Goal: Task Accomplishment & Management: Use online tool/utility

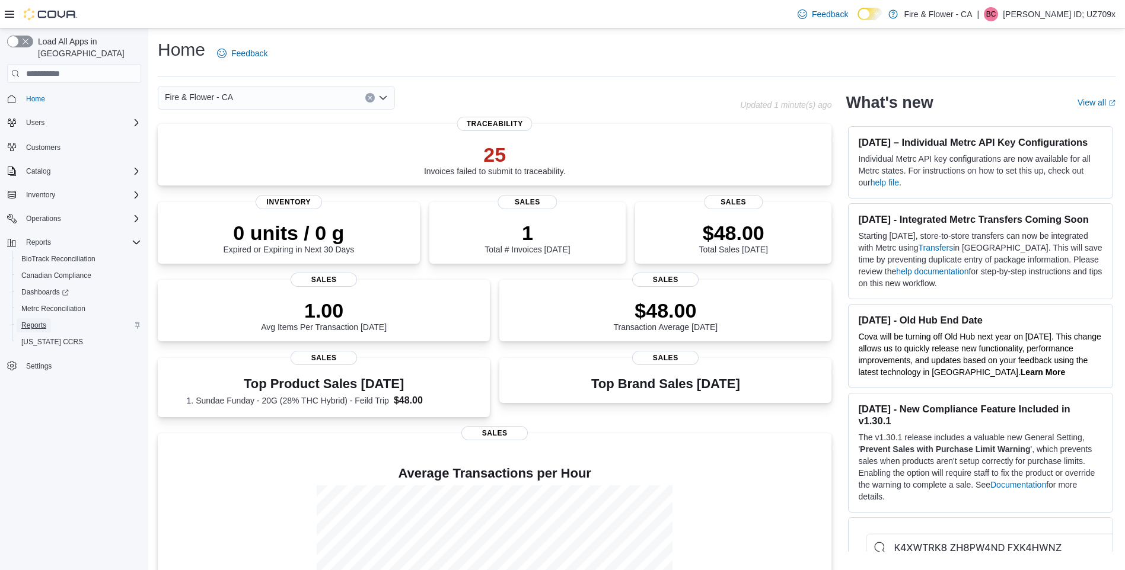
click at [33, 321] on span "Reports" at bounding box center [33, 325] width 25 height 9
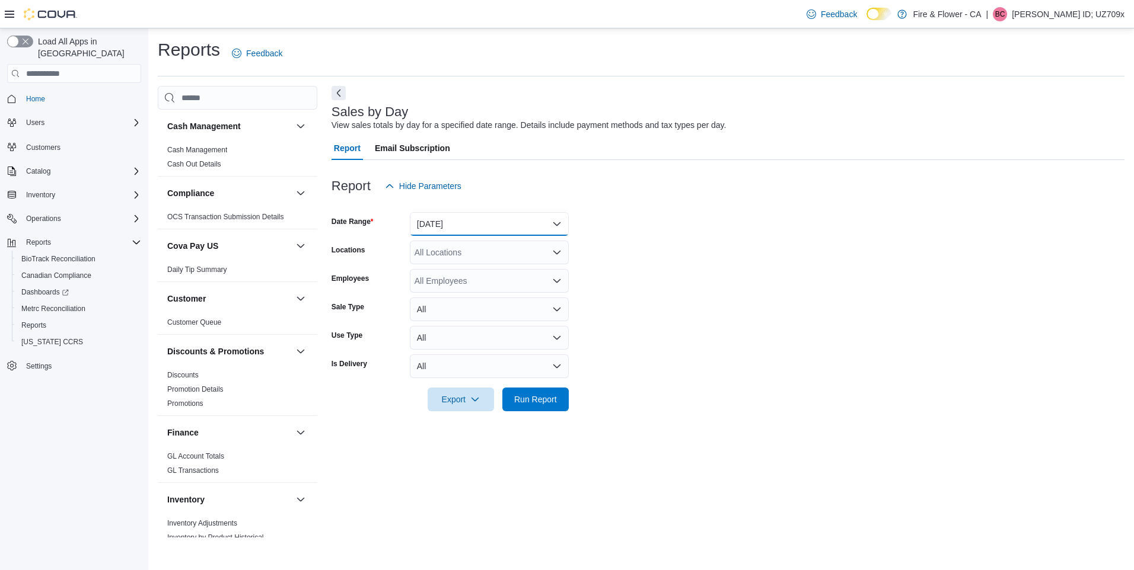
click at [469, 221] on button "[DATE]" at bounding box center [489, 224] width 159 height 24
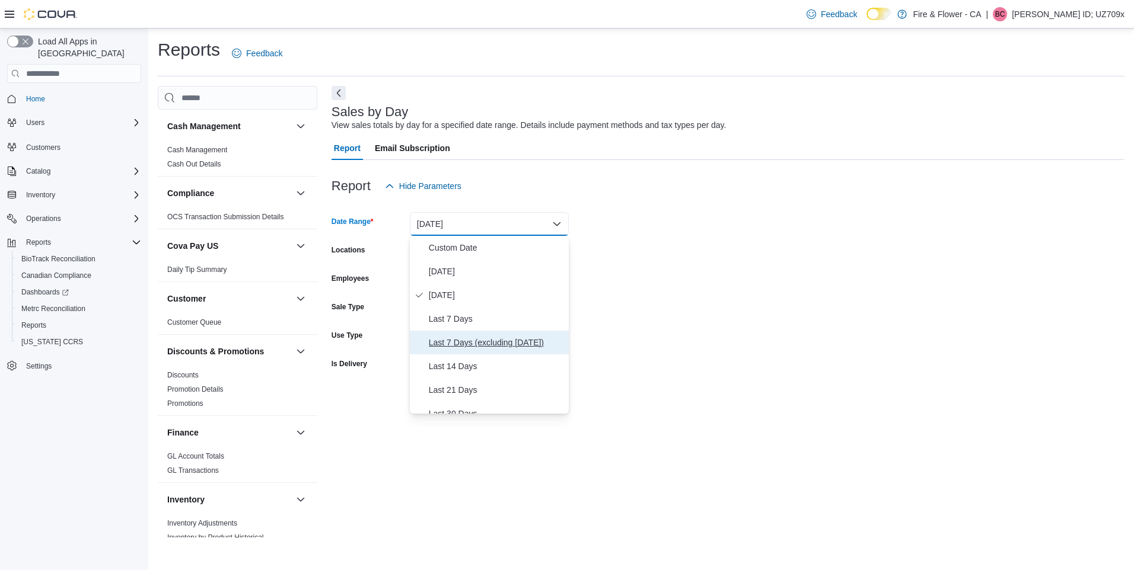
click at [472, 336] on span "Last 7 Days (excluding [DATE])" at bounding box center [496, 343] width 135 height 14
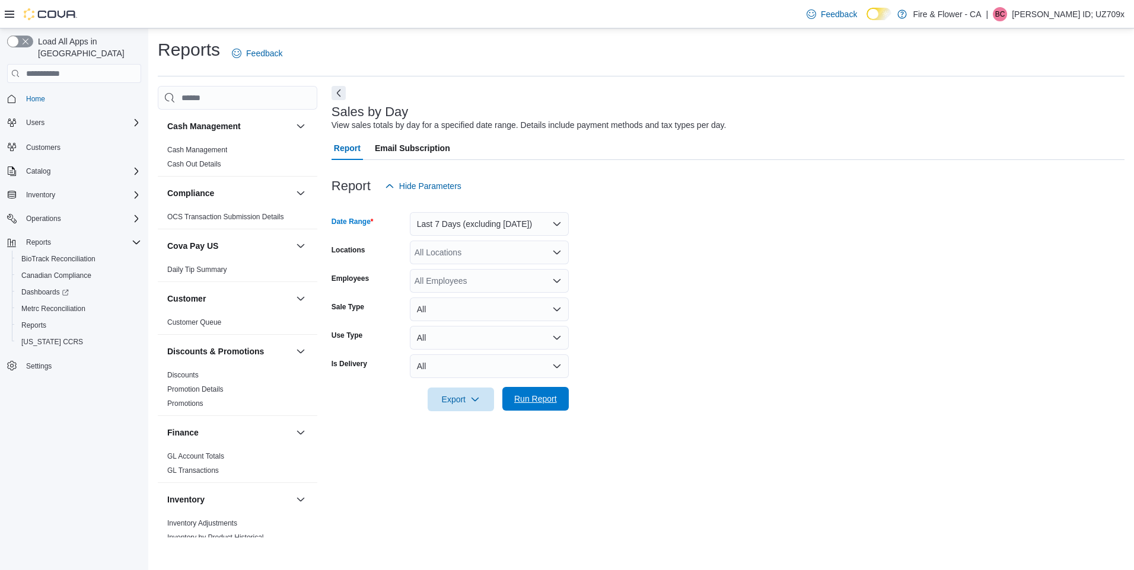
click at [534, 399] on span "Run Report" at bounding box center [535, 399] width 43 height 12
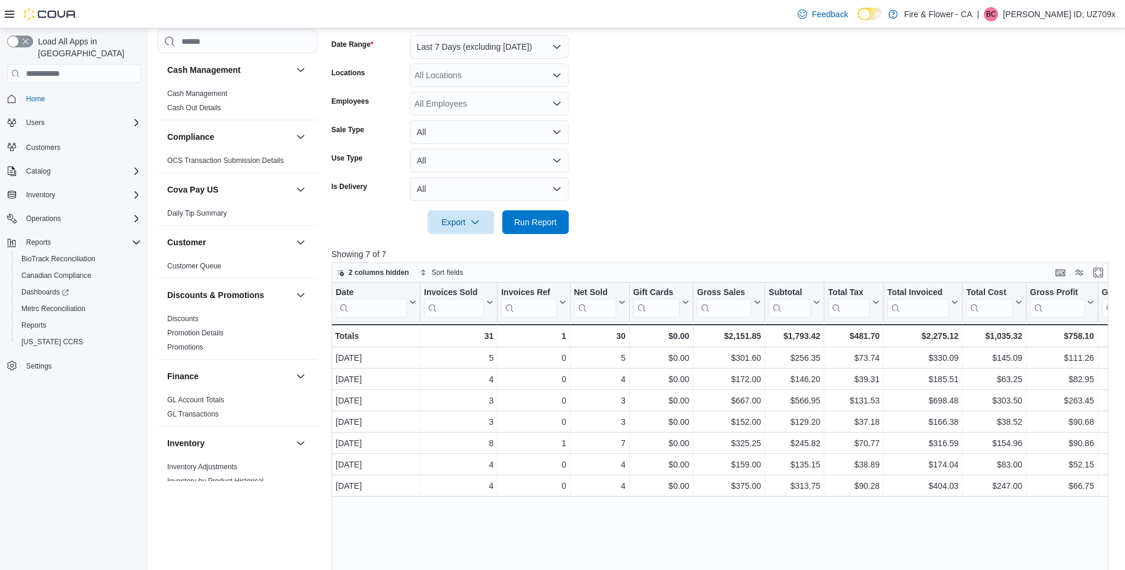
scroll to position [178, 0]
